Goal: Task Accomplishment & Management: Complete application form

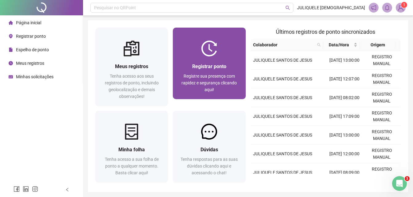
click at [210, 63] on div "Registrar ponto" at bounding box center [209, 67] width 58 height 8
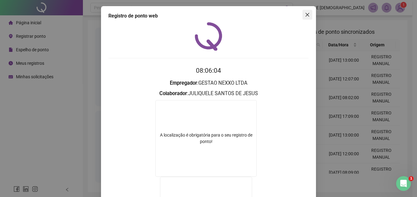
click at [306, 14] on icon "close" at bounding box center [307, 14] width 5 height 5
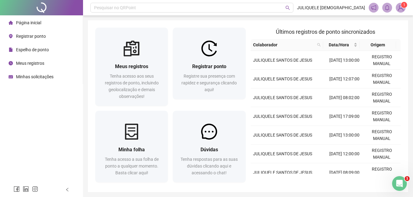
click at [38, 37] on span "Registrar ponto" at bounding box center [31, 36] width 30 height 5
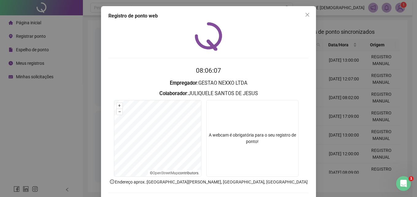
scroll to position [29, 0]
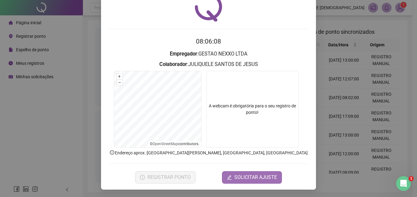
click at [251, 178] on span "SOLICITAR AJUSTE" at bounding box center [256, 177] width 43 height 7
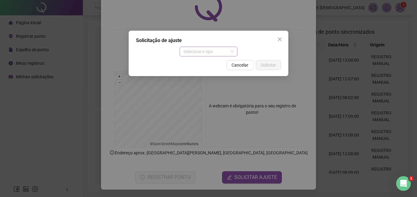
click at [217, 52] on span "Selecione o tipo" at bounding box center [209, 51] width 51 height 9
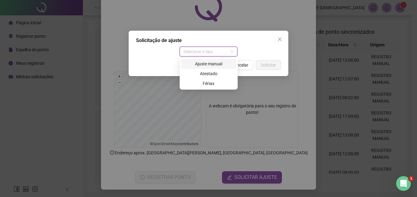
click at [199, 64] on div "Ajuste manual" at bounding box center [209, 64] width 48 height 7
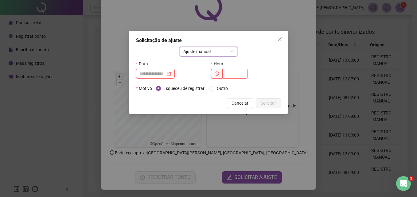
click at [160, 76] on input at bounding box center [153, 73] width 26 height 7
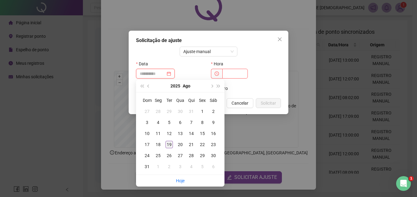
type input "**********"
click at [170, 147] on div "19" at bounding box center [169, 144] width 7 height 7
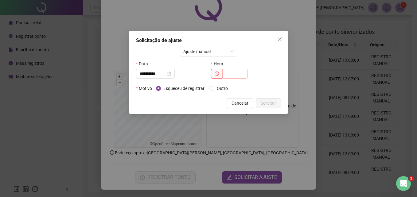
drag, startPoint x: 231, startPoint y: 66, endPoint x: 231, endPoint y: 74, distance: 7.4
click at [231, 67] on div "Hora" at bounding box center [246, 64] width 70 height 10
click at [231, 74] on input "text" at bounding box center [236, 74] width 26 height 10
type input "*****"
click at [223, 92] on div "Esqueceu de registrar Outro" at bounding box center [218, 89] width 125 height 10
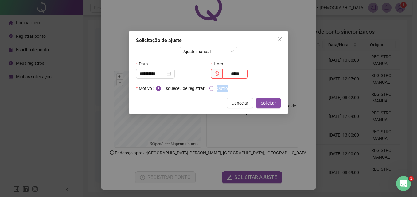
click at [223, 91] on span "Outro" at bounding box center [223, 88] width 16 height 7
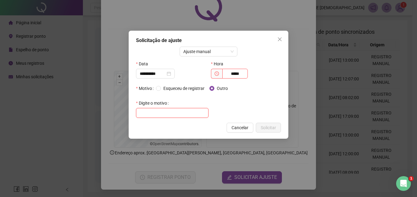
drag, startPoint x: 223, startPoint y: 91, endPoint x: 169, endPoint y: 112, distance: 57.6
click at [169, 112] on input "text" at bounding box center [172, 113] width 73 height 10
type input "**********"
click at [278, 130] on button "Solicitar" at bounding box center [268, 128] width 25 height 10
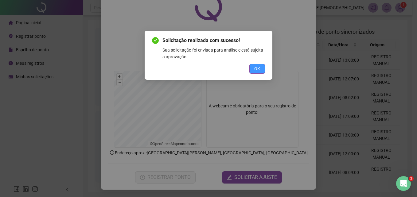
click at [255, 67] on span "OK" at bounding box center [258, 68] width 6 height 7
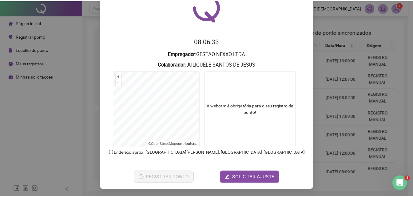
scroll to position [0, 0]
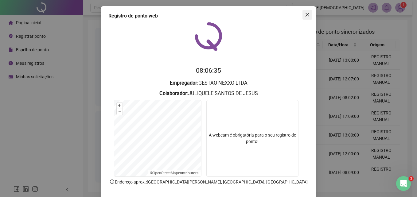
click at [305, 15] on icon "close" at bounding box center [307, 14] width 5 height 5
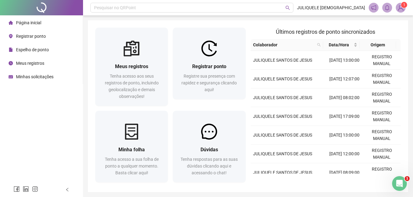
click at [27, 23] on span "Página inicial" at bounding box center [28, 22] width 25 height 5
click at [38, 73] on div "Minhas solicitações" at bounding box center [31, 77] width 45 height 12
